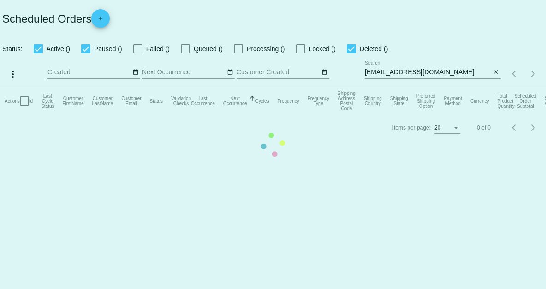
click at [495, 87] on mat-table "Actions Id Last Cycle Status Customer FirstName Customer LastName Customer Emai…" at bounding box center [273, 101] width 546 height 28
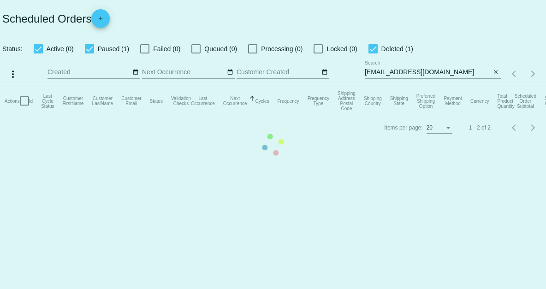
click at [495, 87] on mat-table "Actions Id Last Cycle Status Customer FirstName Customer LastName Customer Emai…" at bounding box center [273, 101] width 546 height 28
click at [495, 72] on app-dashboard-scheduled-orders "Scheduled Orders add Status: Active (0) Paused (1) Failed (0) Queued (0) Proces…" at bounding box center [273, 70] width 546 height 141
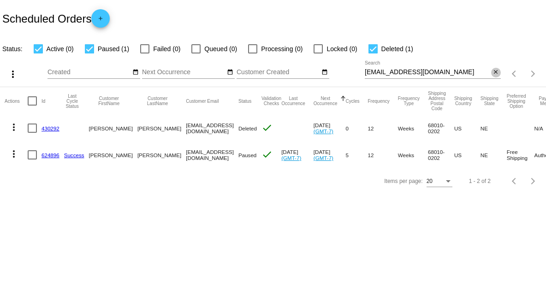
click at [495, 72] on mat-icon "close" at bounding box center [496, 72] width 6 height 7
click at [469, 70] on div "search" at bounding box center [433, 74] width 136 height 14
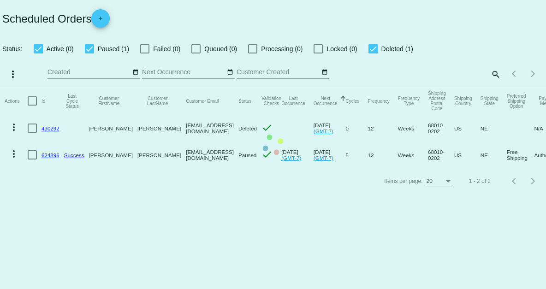
click at [494, 87] on mat-table "Actions Id Last Cycle Status Customer FirstName Customer LastName Customer Emai…" at bounding box center [273, 127] width 546 height 81
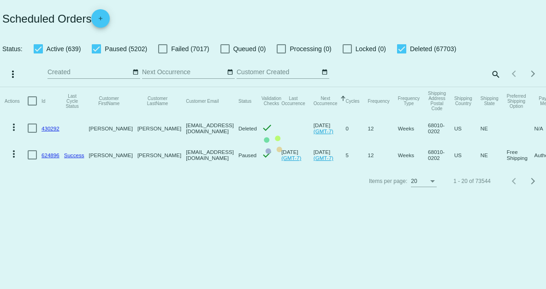
click at [494, 87] on mat-table "Actions Id Last Cycle Status Customer FirstName Customer LastName Customer Emai…" at bounding box center [273, 127] width 546 height 81
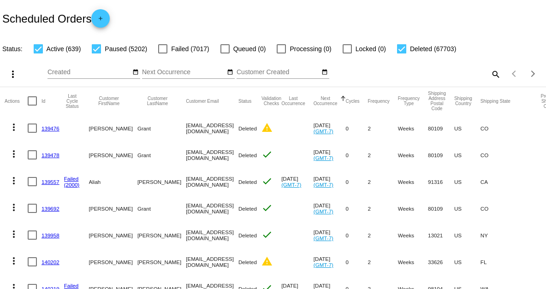
click at [490, 74] on mat-icon "search" at bounding box center [495, 74] width 11 height 14
click at [448, 75] on input "Search" at bounding box center [433, 72] width 136 height 7
paste input "[PERSON_NAME][EMAIL_ADDRESS][PERSON_NAME][DOMAIN_NAME]"
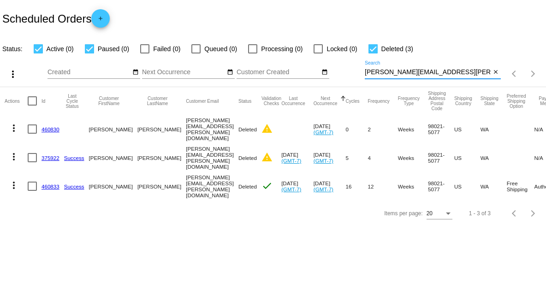
type input "[PERSON_NAME][EMAIL_ADDRESS][PERSON_NAME][DOMAIN_NAME]"
